Goal: Task Accomplishment & Management: Complete application form

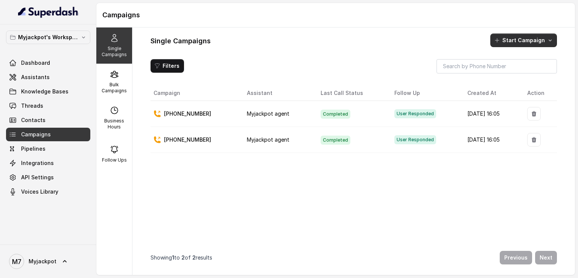
click at [510, 43] on button "Start Campaign" at bounding box center [523, 41] width 67 height 14
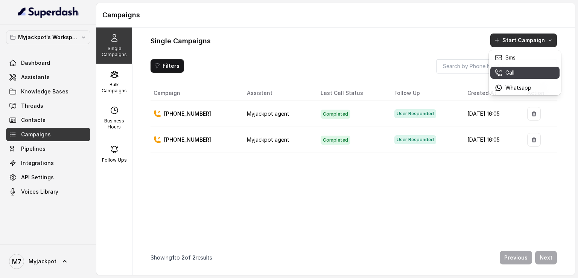
click at [507, 70] on button "Call" at bounding box center [524, 73] width 69 height 12
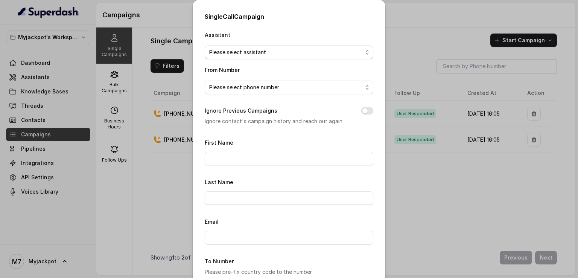
click at [298, 52] on span "Please select assistant" at bounding box center [286, 52] width 154 height 9
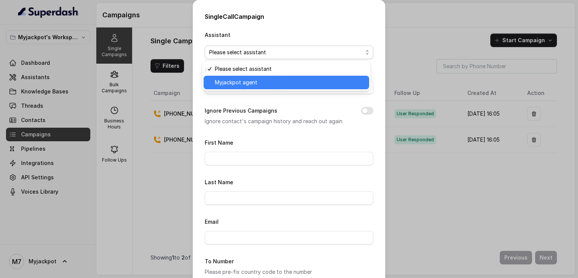
click at [294, 83] on span "Myjackpot agent" at bounding box center [290, 82] width 150 height 9
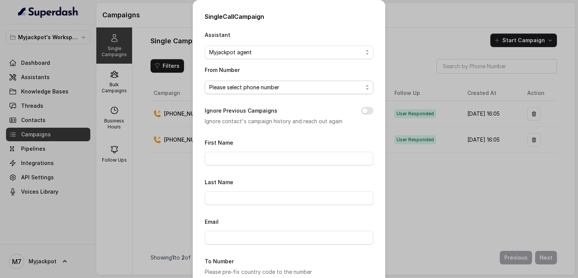
click at [293, 88] on span "Please select phone number" at bounding box center [286, 87] width 154 height 9
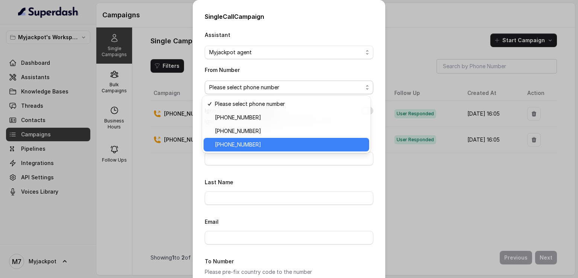
click at [277, 145] on span "[PHONE_NUMBER]" at bounding box center [290, 144] width 150 height 9
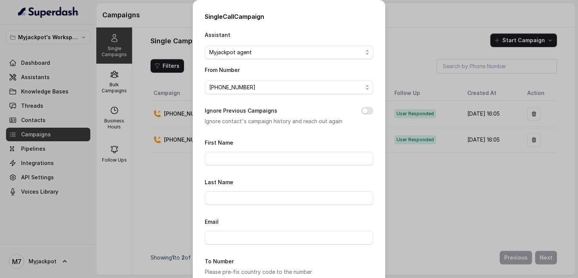
scroll to position [38, 0]
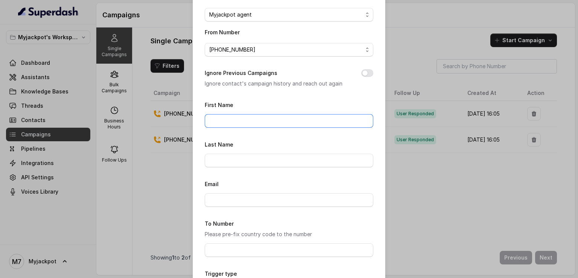
click at [267, 123] on input "First Name" at bounding box center [289, 121] width 169 height 14
type input "Naveen"
click at [234, 157] on input "Last Name" at bounding box center [289, 161] width 169 height 14
type input "Rawat"
click at [228, 199] on input "Email" at bounding box center [289, 200] width 169 height 14
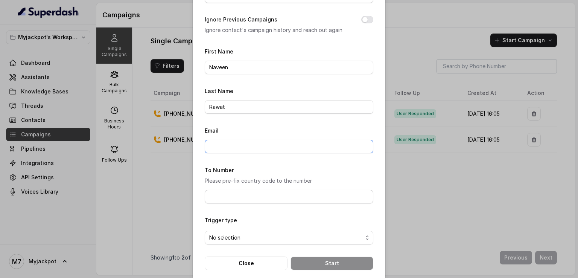
scroll to position [100, 0]
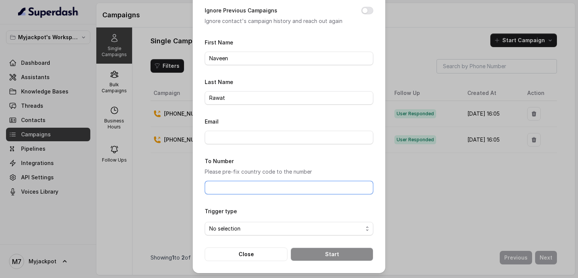
click at [218, 185] on input "To Number" at bounding box center [289, 188] width 169 height 14
type input "[PHONE_NUMBER]"
click at [241, 226] on span "No selection" at bounding box center [286, 228] width 154 height 9
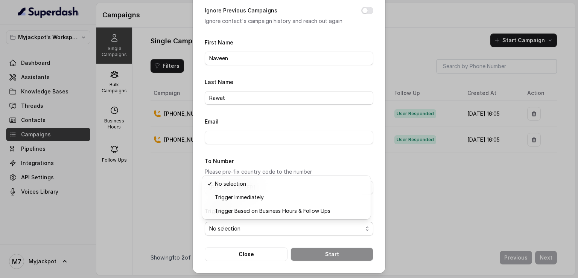
click at [347, 158] on form "First Name [PERSON_NAME] Last Name [PERSON_NAME] Email To Number Please pre-fix…" at bounding box center [289, 149] width 169 height 223
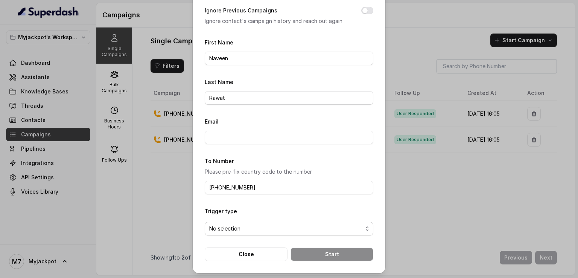
click at [333, 229] on span "No selection" at bounding box center [286, 228] width 154 height 9
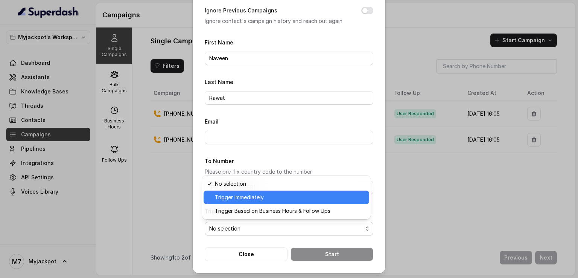
click at [287, 195] on span "Trigger Immediately" at bounding box center [290, 197] width 150 height 9
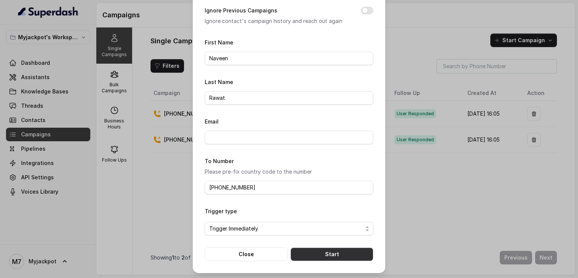
click at [329, 253] on button "Start" at bounding box center [332, 254] width 83 height 14
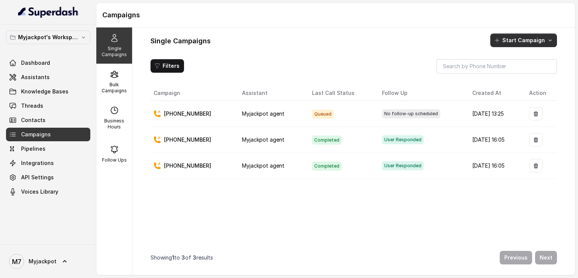
click at [500, 39] on icon "button" at bounding box center [497, 40] width 6 height 6
click at [507, 75] on p "Call" at bounding box center [510, 73] width 9 height 8
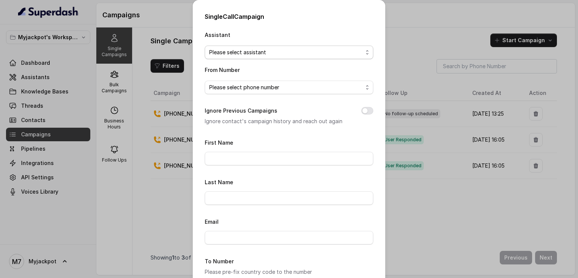
click at [271, 52] on span "Please select assistant" at bounding box center [286, 52] width 154 height 9
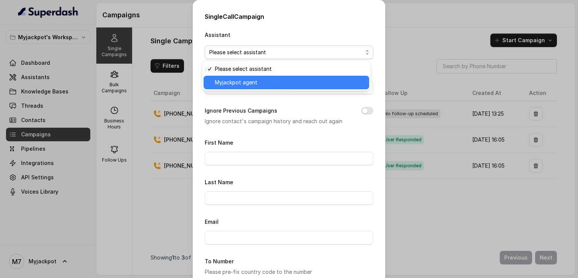
click at [267, 81] on span "Myjackpot agent" at bounding box center [290, 82] width 150 height 9
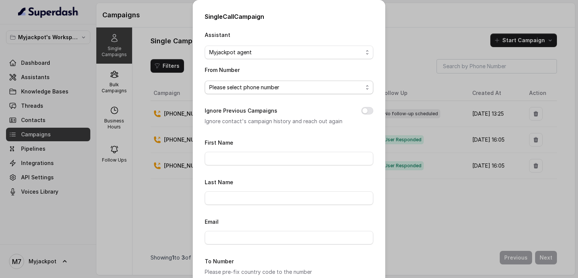
click at [267, 83] on span "Please select phone number" at bounding box center [286, 87] width 154 height 9
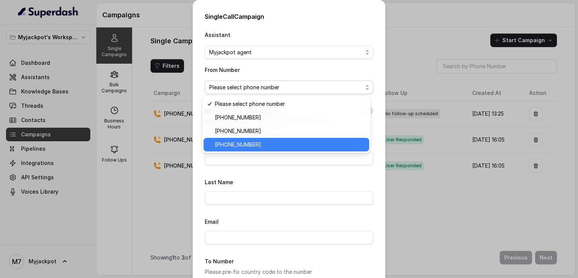
click at [259, 143] on span "[PHONE_NUMBER]" at bounding box center [290, 144] width 150 height 9
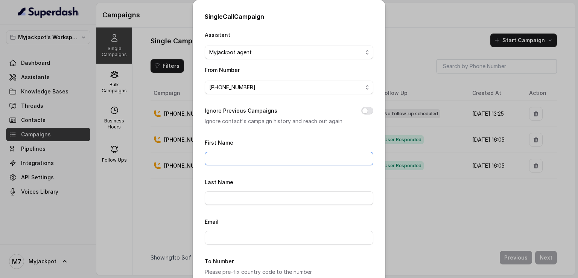
click at [253, 157] on input "First Name" at bounding box center [289, 159] width 169 height 14
type input "Naveen"
click at [252, 193] on input "Last Name" at bounding box center [289, 198] width 169 height 14
type input "R"
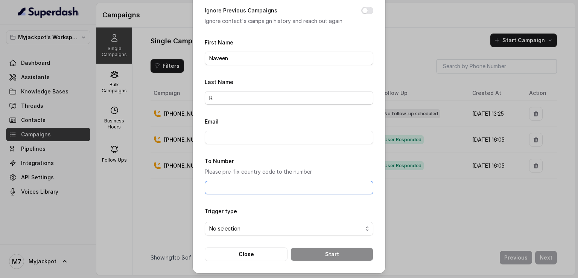
click at [247, 190] on input "To Number" at bounding box center [289, 188] width 169 height 14
type input "[PHONE_NUMBER]"
click at [250, 224] on span "No selection" at bounding box center [286, 228] width 154 height 9
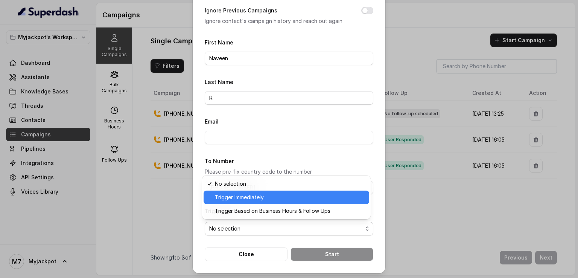
click at [248, 198] on span "Trigger Immediately" at bounding box center [290, 197] width 150 height 9
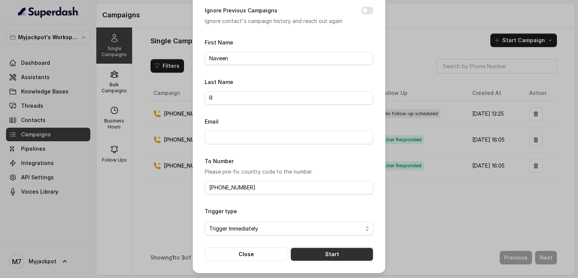
click at [302, 250] on button "Start" at bounding box center [332, 254] width 83 height 14
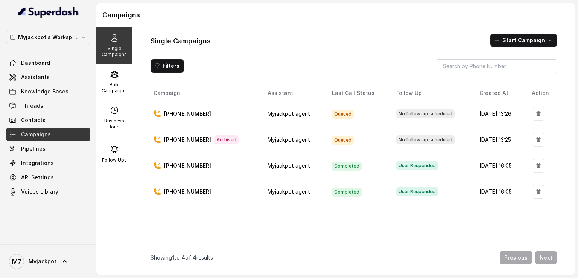
click at [305, 121] on td "Myjackpot agent" at bounding box center [294, 114] width 64 height 26
click at [302, 111] on td "Myjackpot agent" at bounding box center [294, 114] width 64 height 26
click at [288, 140] on span "Myjackpot agent" at bounding box center [289, 139] width 43 height 6
click at [223, 139] on span "Archived" at bounding box center [226, 139] width 24 height 9
click at [188, 140] on p "[PHONE_NUMBER]" at bounding box center [187, 140] width 47 height 8
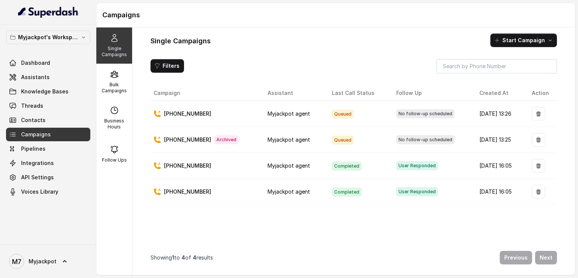
click at [500, 141] on td "[DATE] 13:25" at bounding box center [500, 140] width 52 height 26
click at [442, 109] on div "No follow-up scheduled" at bounding box center [431, 113] width 71 height 9
click at [334, 121] on td "Queued" at bounding box center [358, 114] width 64 height 26
click at [200, 113] on p "[PHONE_NUMBER]" at bounding box center [187, 114] width 47 height 8
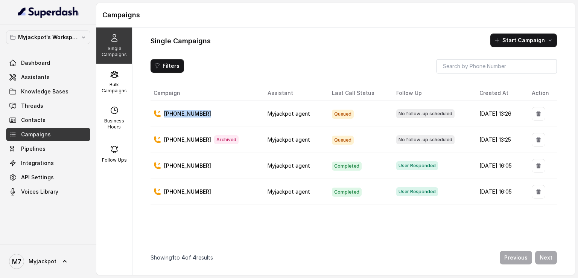
click at [200, 113] on p "[PHONE_NUMBER]" at bounding box center [187, 114] width 47 height 8
click at [222, 113] on div "[PHONE_NUMBER]" at bounding box center [205, 114] width 102 height 8
click at [60, 101] on link "Threads" at bounding box center [48, 106] width 84 height 14
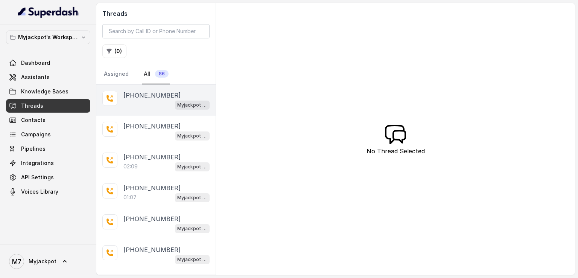
click at [139, 108] on div "Myjackpot agent" at bounding box center [166, 105] width 86 height 10
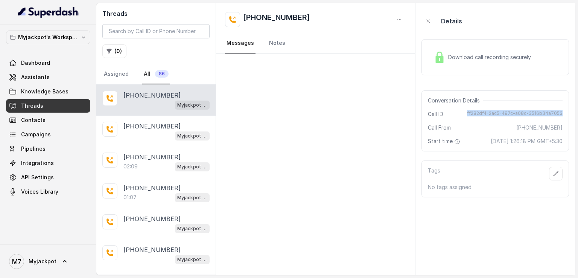
drag, startPoint x: 470, startPoint y: 116, endPoint x: 565, endPoint y: 111, distance: 95.4
click at [565, 111] on div "Conversation Details Call ID ff282df4-2ac5-487c-a08c-3516b34a7053 Call From [PH…" at bounding box center [496, 120] width 148 height 61
copy span "ff282df4-2ac5-487c-a08c-3516b34a7053"
click at [50, 36] on p "Myjackpot's Workspace" at bounding box center [48, 37] width 60 height 9
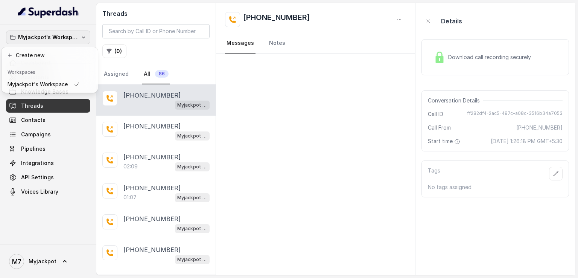
click at [50, 36] on p "Myjackpot's Workspace" at bounding box center [48, 37] width 60 height 9
click at [282, 119] on div at bounding box center [315, 164] width 199 height 221
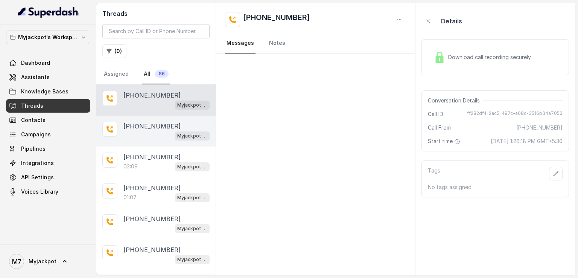
click at [142, 131] on div "Myjackpot agent" at bounding box center [166, 136] width 86 height 10
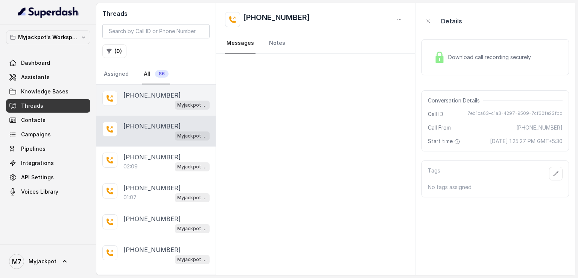
click at [152, 104] on div "Myjackpot agent" at bounding box center [166, 105] width 86 height 10
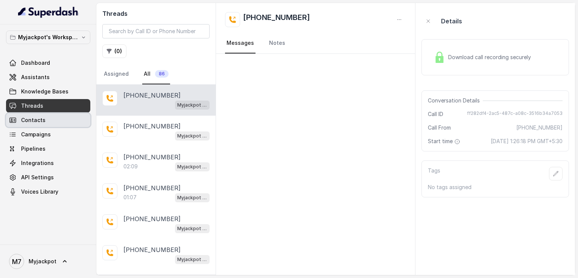
click at [45, 117] on link "Contacts" at bounding box center [48, 120] width 84 height 14
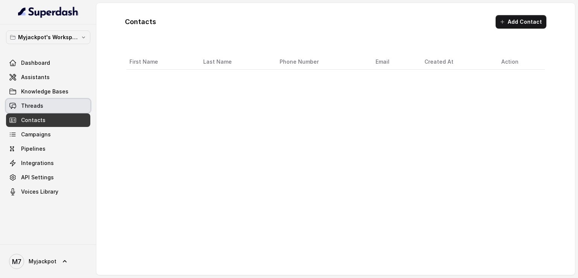
click at [50, 105] on link "Threads" at bounding box center [48, 106] width 84 height 14
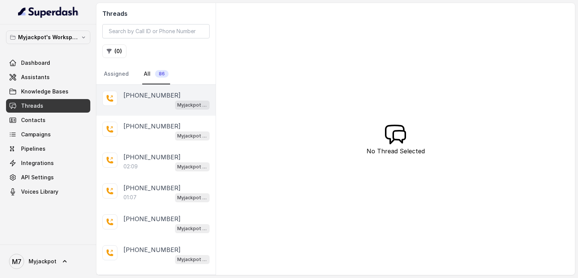
click at [145, 100] on div "Myjackpot agent" at bounding box center [166, 105] width 86 height 10
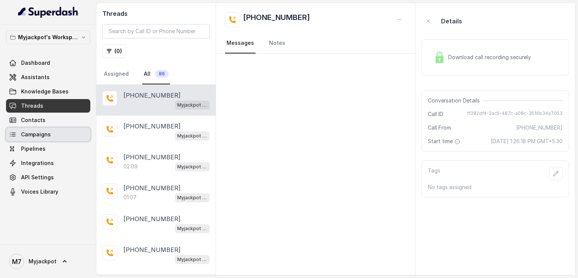
click at [24, 138] on link "Campaigns" at bounding box center [48, 135] width 84 height 14
